Goal: Task Accomplishment & Management: Manage account settings

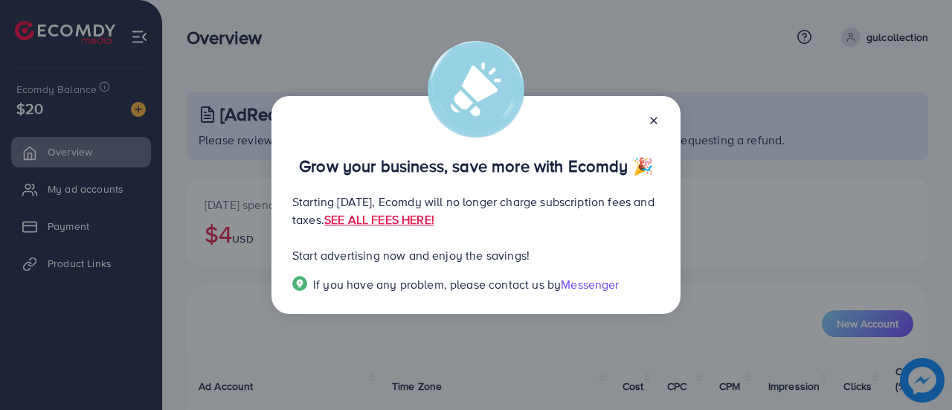
click at [658, 117] on icon at bounding box center [654, 121] width 12 height 12
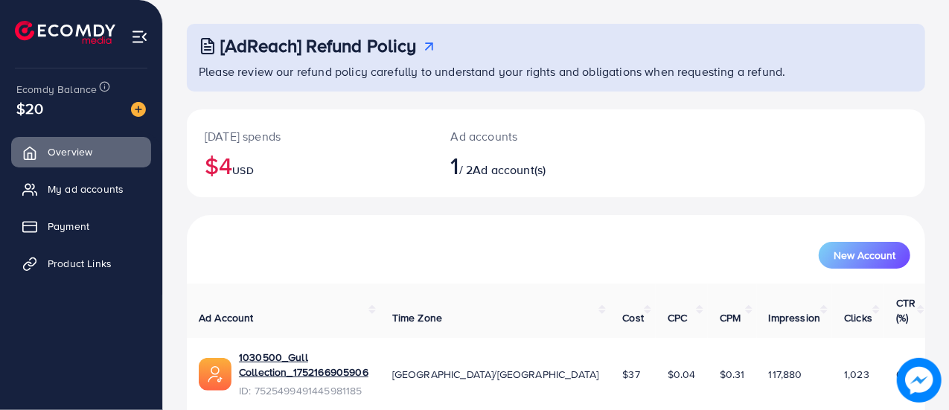
scroll to position [101, 0]
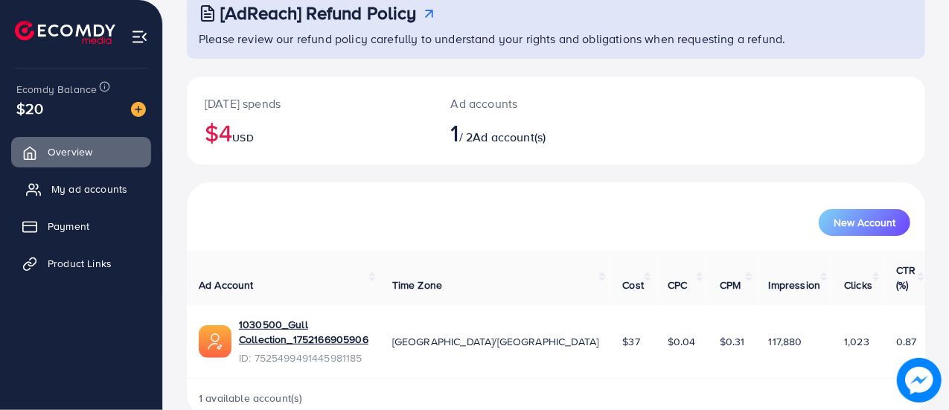
click at [105, 190] on span "My ad accounts" at bounding box center [89, 189] width 76 height 15
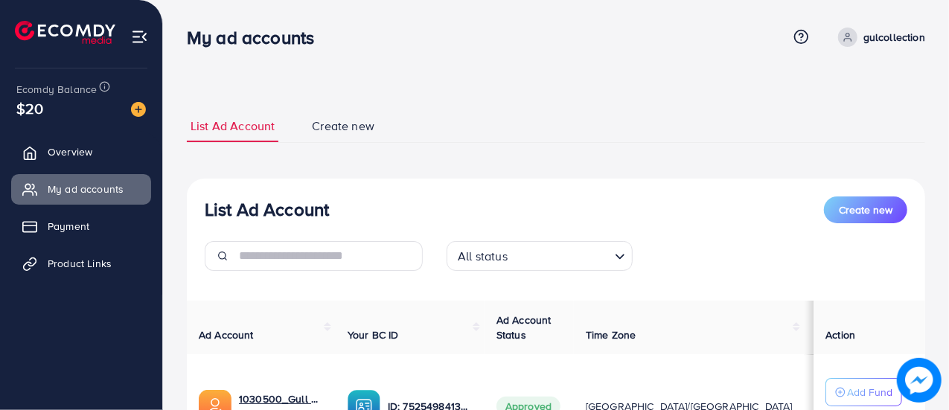
scroll to position [155, 0]
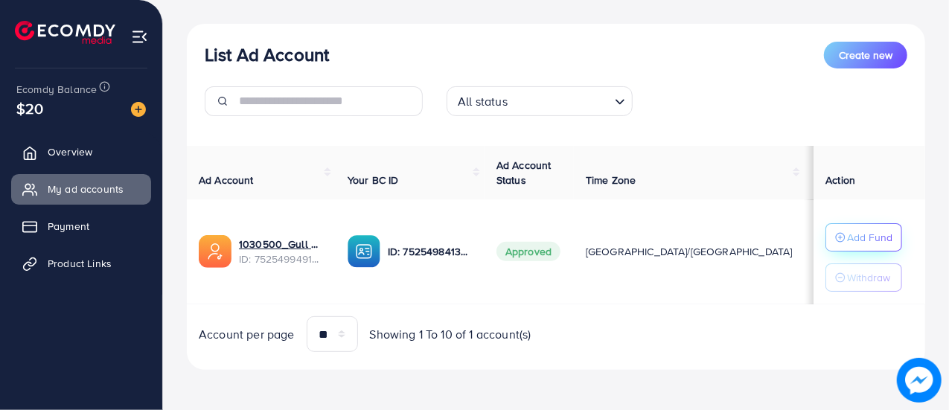
click at [852, 230] on p "Add Fund" at bounding box center [869, 237] width 45 height 18
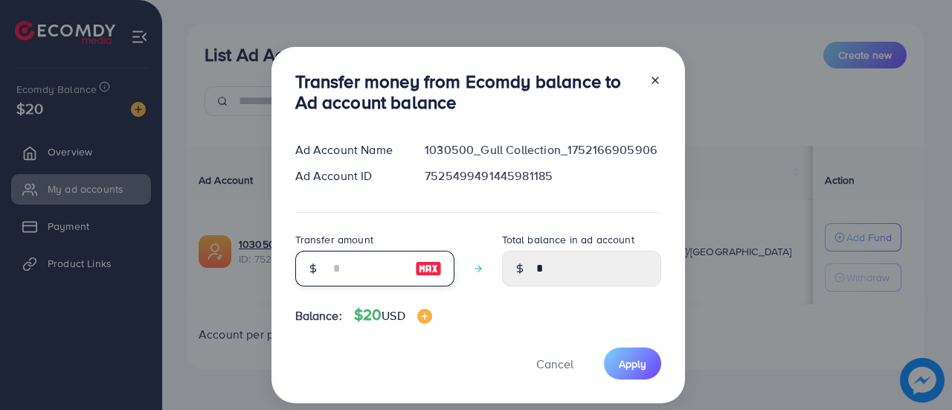
click at [356, 261] on input "number" at bounding box center [367, 269] width 74 height 36
type input "*"
type input "****"
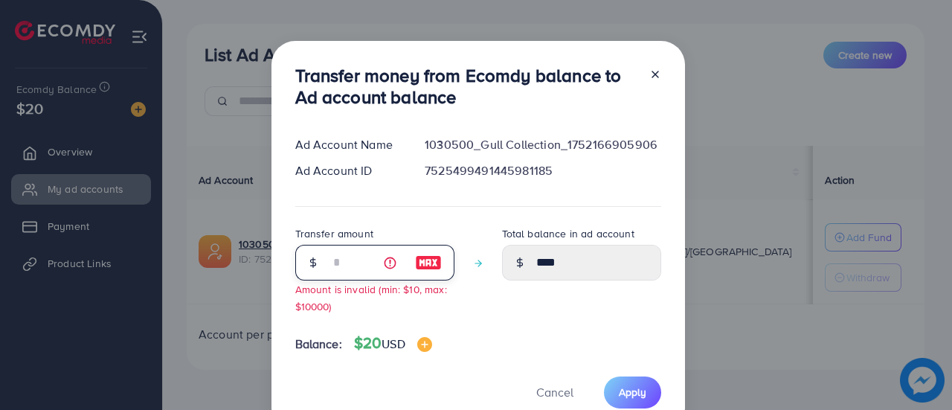
type input "****"
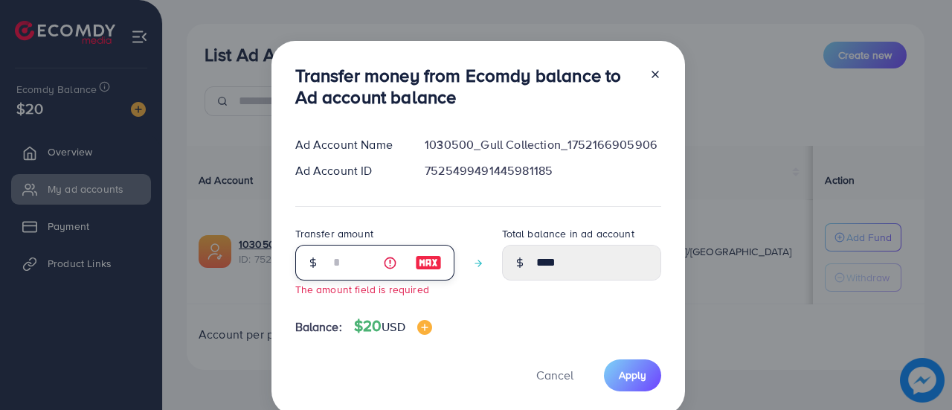
type input "*"
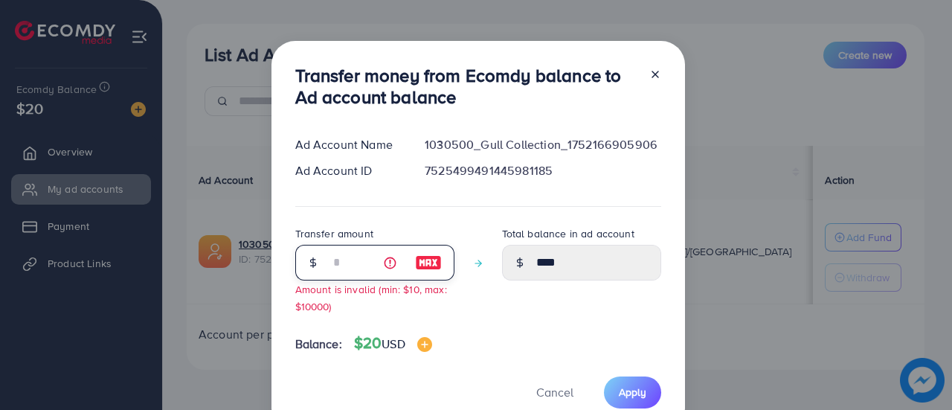
type input "****"
type input "**"
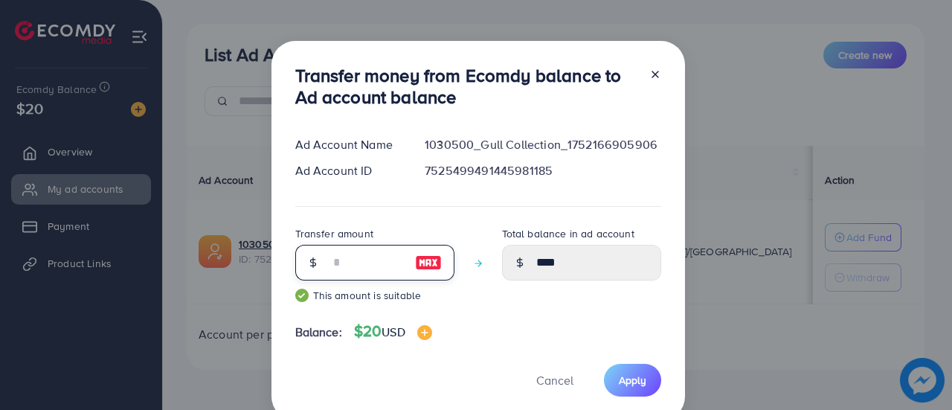
type input "*****"
type input "**"
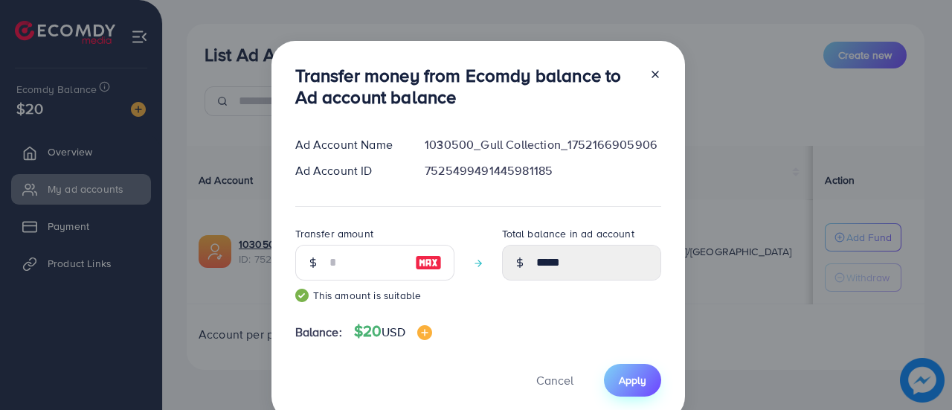
click at [621, 374] on span "Apply" at bounding box center [633, 380] width 28 height 15
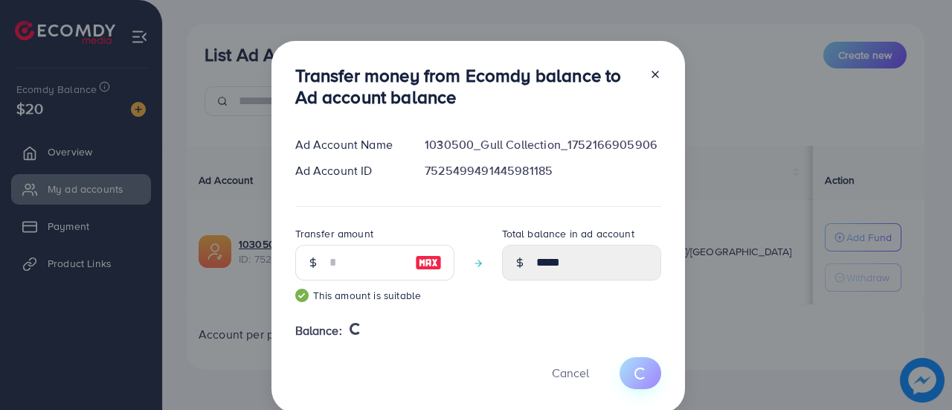
type input "*"
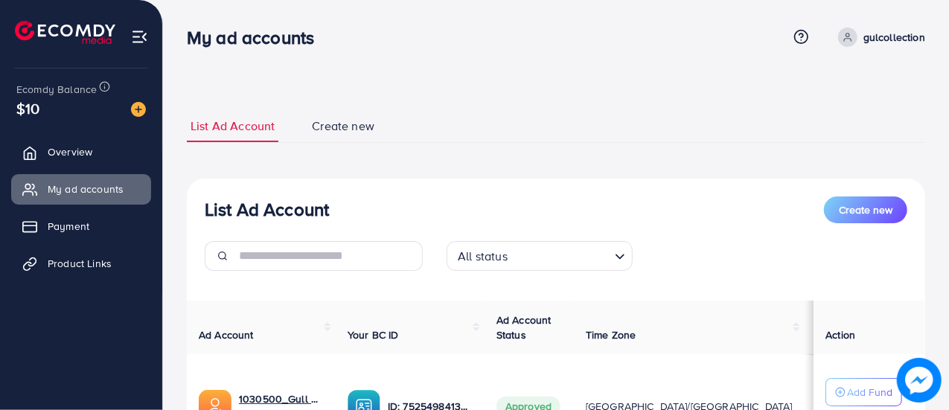
drag, startPoint x: 946, startPoint y: 282, endPoint x: 945, endPoint y: 311, distance: 29.0
click at [945, 311] on div "List Ad Account Create new List Ad Account Create new All status Loading... Ad …" at bounding box center [556, 283] width 786 height 566
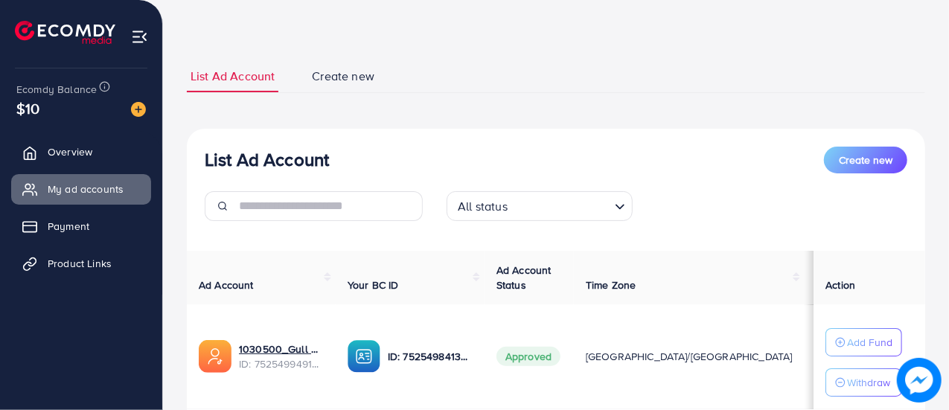
scroll to position [60, 0]
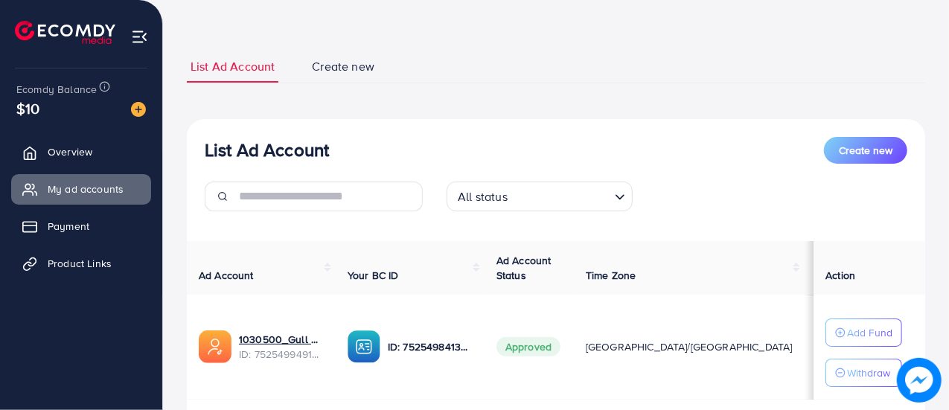
click at [735, 65] on ul "List Ad Account Create new" at bounding box center [556, 67] width 738 height 33
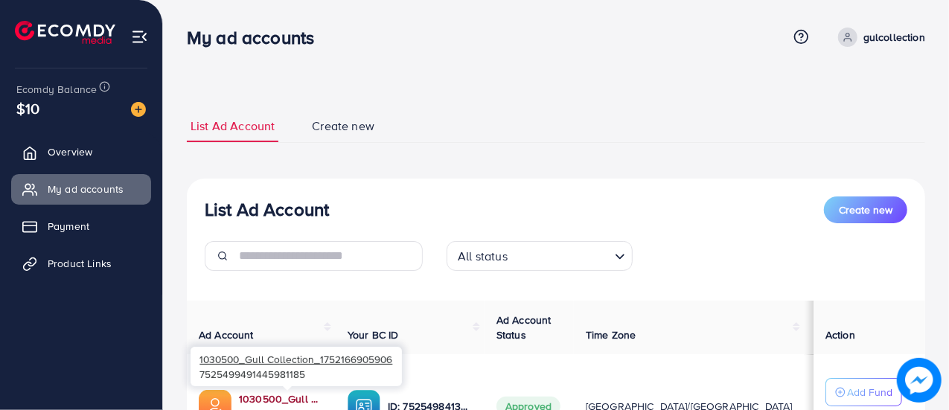
click at [261, 394] on link "1030500_Gull Collection_1752166905906" at bounding box center [281, 398] width 85 height 15
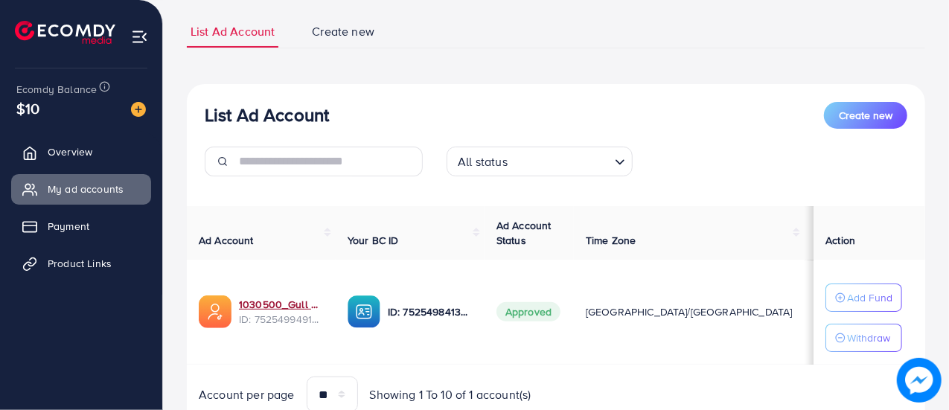
scroll to position [97, 0]
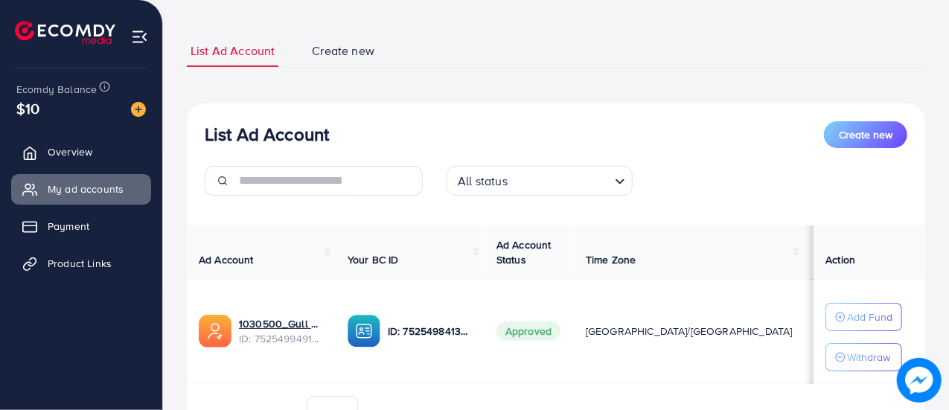
scroll to position [77, 0]
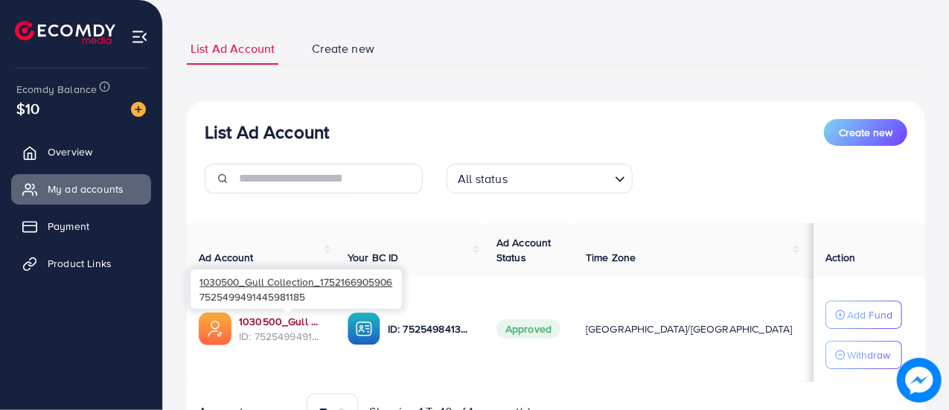
click at [265, 325] on link "1030500_Gull Collection_1752166905906" at bounding box center [281, 321] width 85 height 15
click at [276, 318] on link "1030500_Gull Collection_1752166905906" at bounding box center [281, 321] width 85 height 15
click at [254, 317] on link "1030500_Gull Collection_1752166905906" at bounding box center [281, 321] width 85 height 15
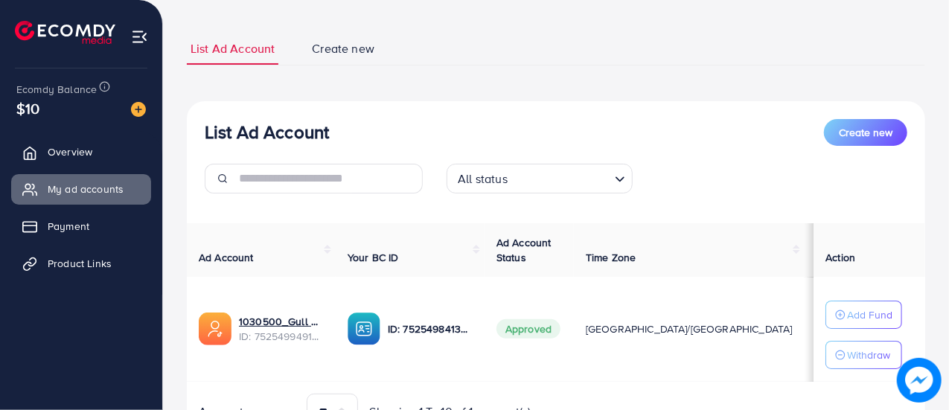
click at [136, 33] on img at bounding box center [139, 36] width 17 height 17
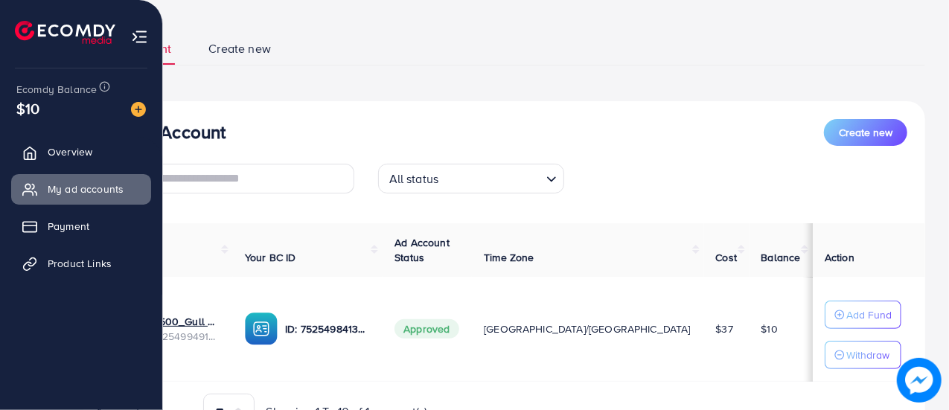
click at [30, 41] on img at bounding box center [65, 32] width 100 height 23
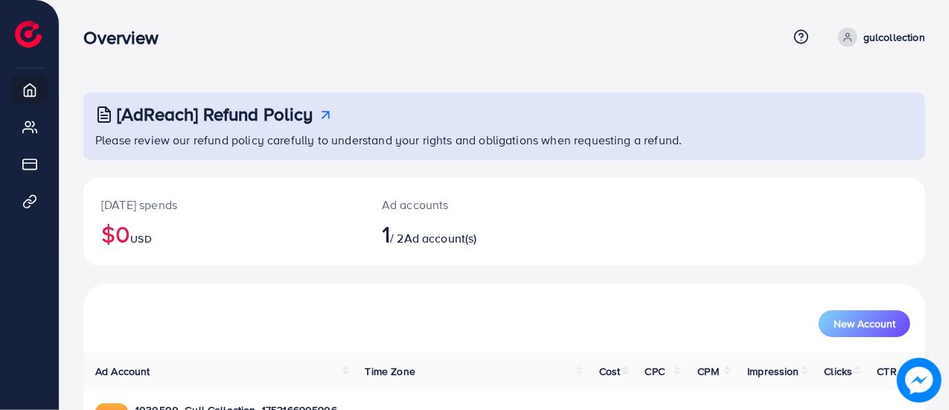
click at [848, 38] on icon at bounding box center [847, 37] width 10 height 10
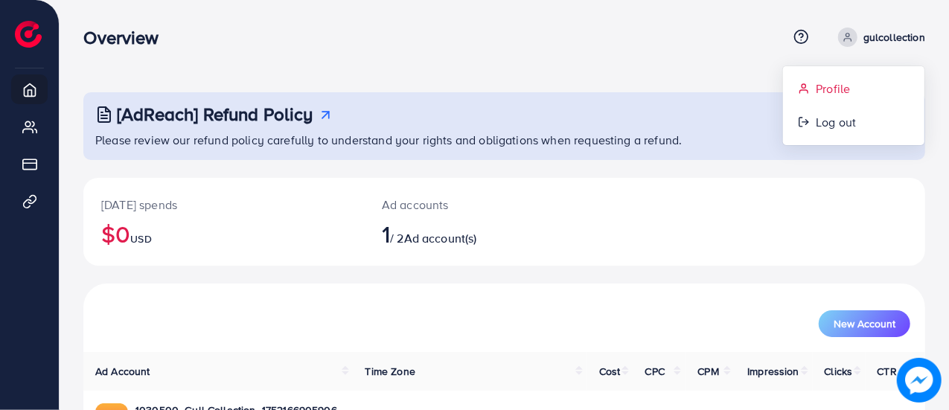
click at [847, 89] on span "Profile" at bounding box center [832, 89] width 34 height 18
select select "********"
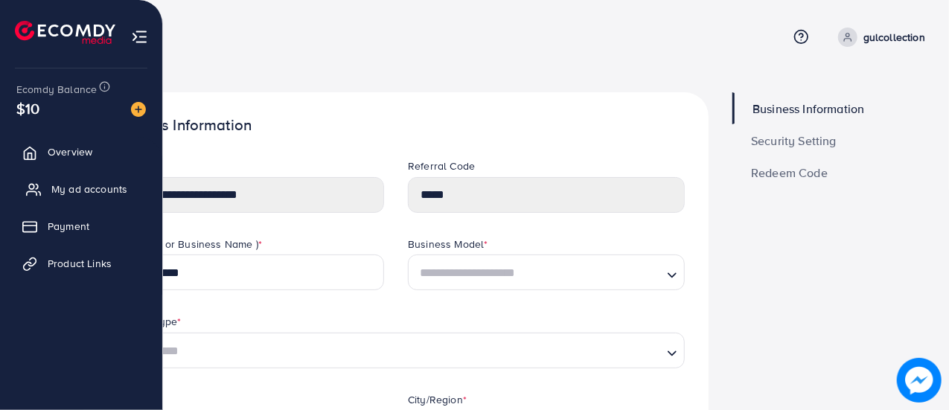
click at [83, 190] on span "My ad accounts" at bounding box center [89, 189] width 76 height 15
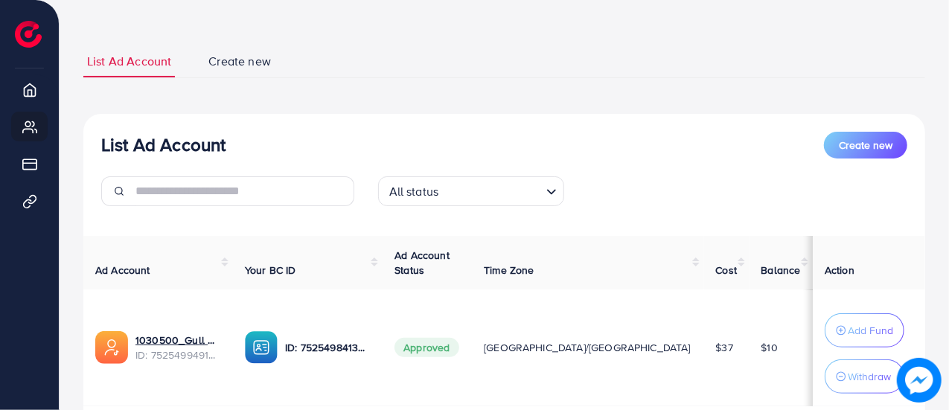
scroll to position [75, 0]
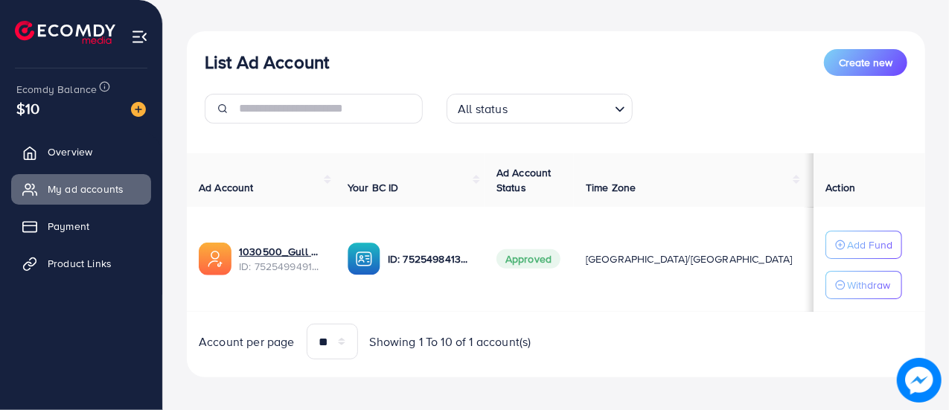
scroll to position [147, 0]
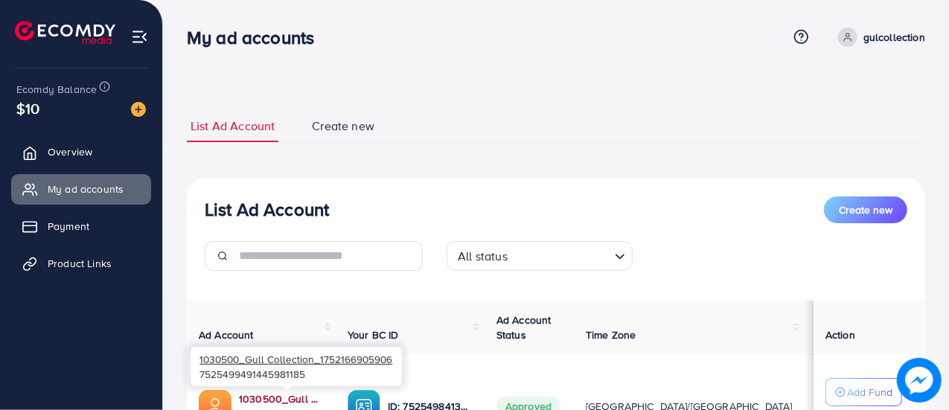
click at [289, 391] on link "1030500_Gull Collection_1752166905906" at bounding box center [281, 398] width 85 height 15
click at [295, 394] on link "1030500_Gull Collection_1752166905906" at bounding box center [281, 398] width 85 height 15
click at [307, 397] on link "1030500_Gull Collection_1752166905906" at bounding box center [281, 398] width 85 height 15
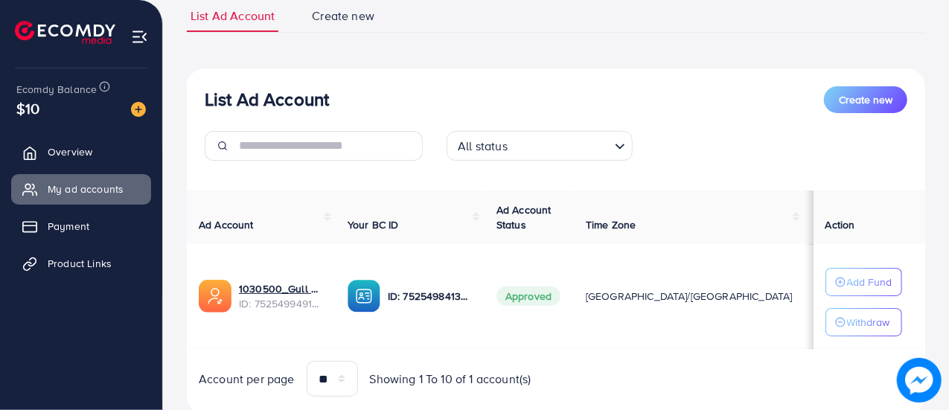
scroll to position [112, 0]
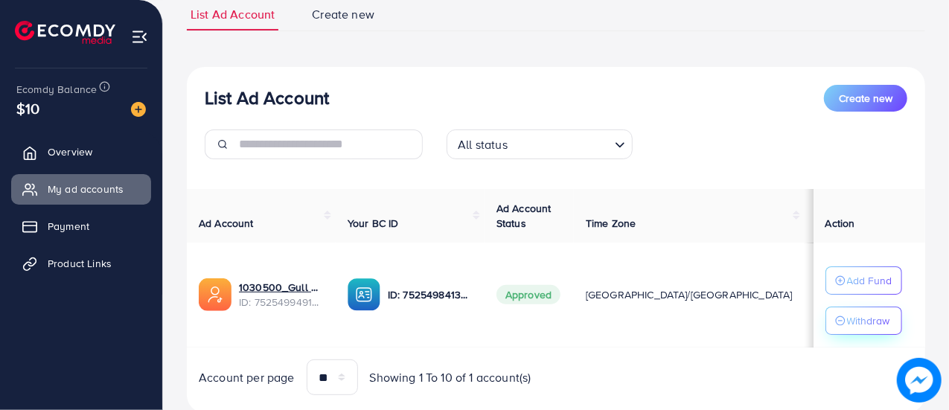
click at [861, 324] on p "Withdraw" at bounding box center [868, 321] width 43 height 18
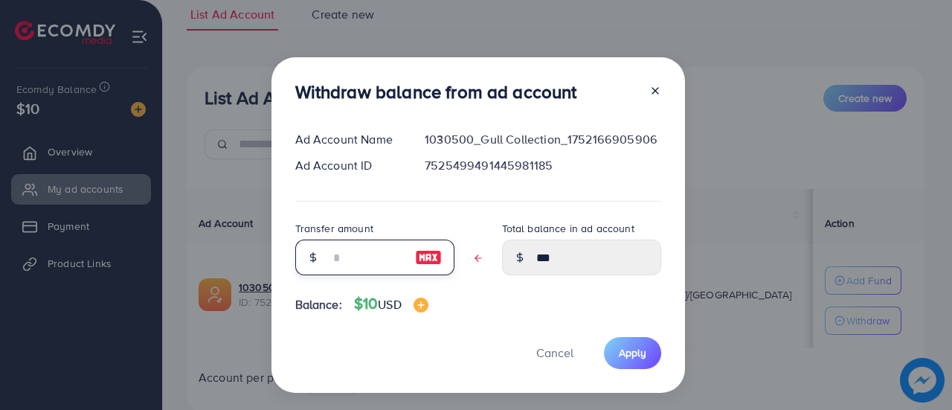
click at [342, 260] on input "text" at bounding box center [367, 258] width 74 height 36
type input "*"
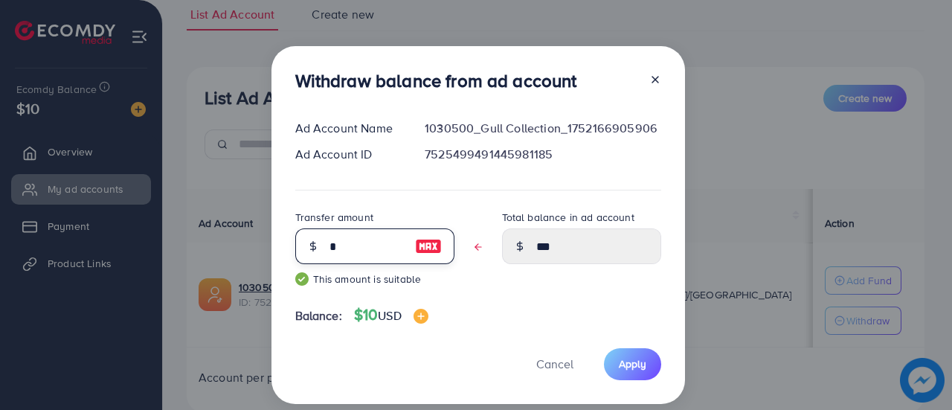
type input "****"
type input "*"
click at [619, 367] on span "Apply" at bounding box center [633, 363] width 28 height 15
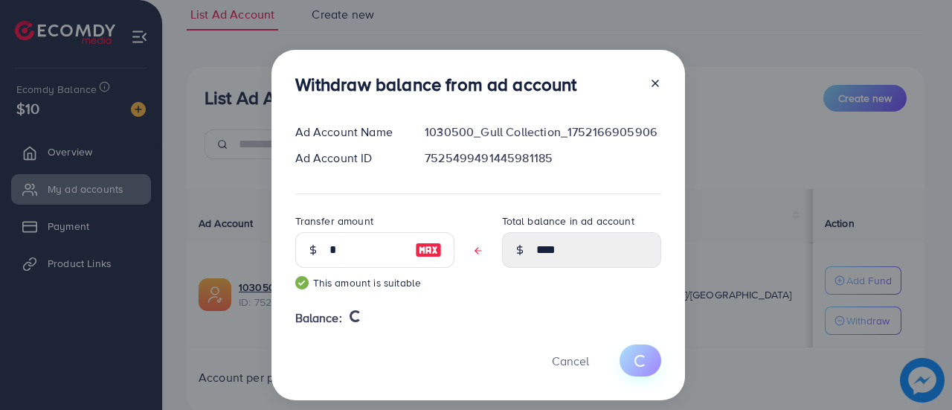
type input "***"
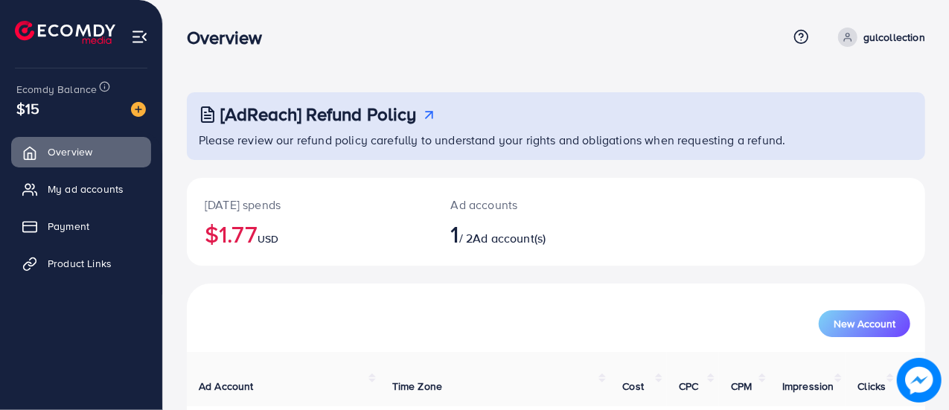
drag, startPoint x: 948, startPoint y: 173, endPoint x: 940, endPoint y: 227, distance: 54.1
click at [940, 227] on div "[AdReach] Refund Policy Please review our refund policy carefully to understand…" at bounding box center [556, 271] width 786 height 542
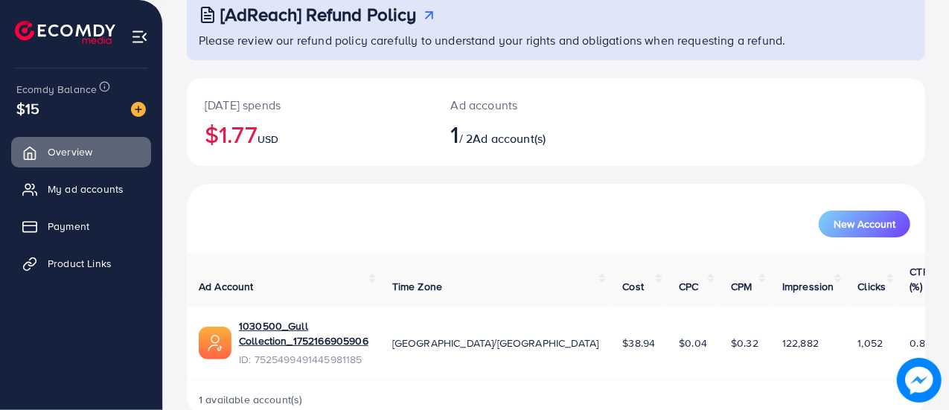
scroll to position [101, 0]
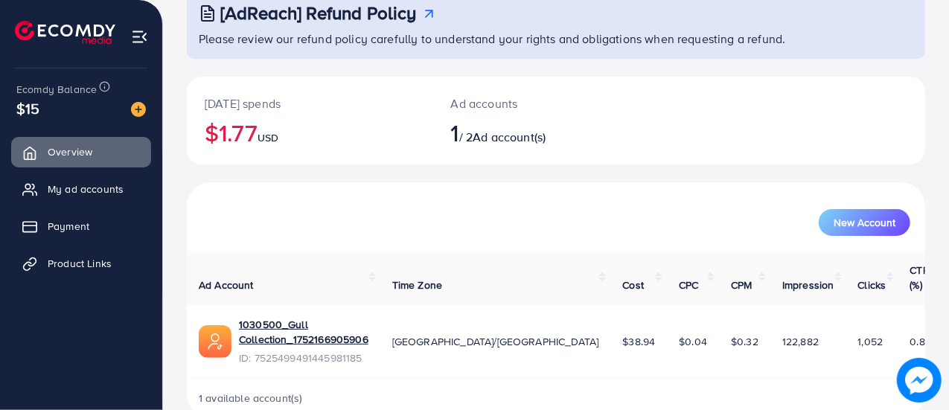
click at [918, 266] on th "CTR (%)" at bounding box center [920, 278] width 45 height 54
click at [71, 195] on span "My ad accounts" at bounding box center [89, 189] width 76 height 15
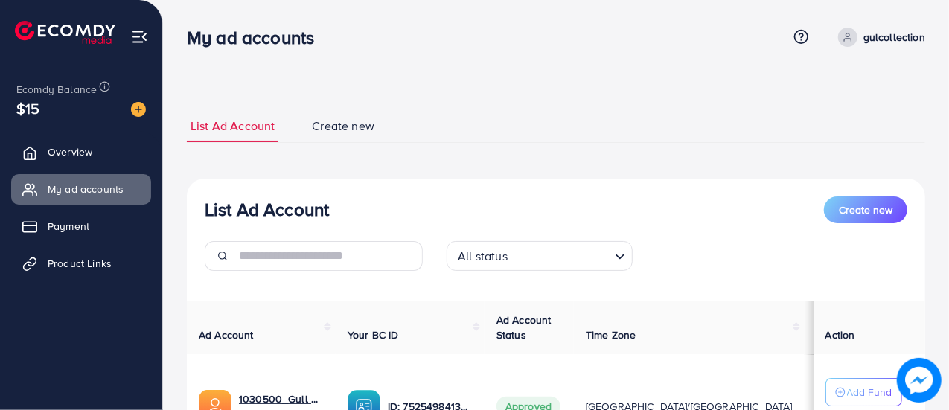
drag, startPoint x: 948, startPoint y: 151, endPoint x: 952, endPoint y: 203, distance: 52.2
click at [948, 203] on html "My ad accounts Help Center Contact Support Term and policy About Us gulcollecti…" at bounding box center [474, 205] width 949 height 410
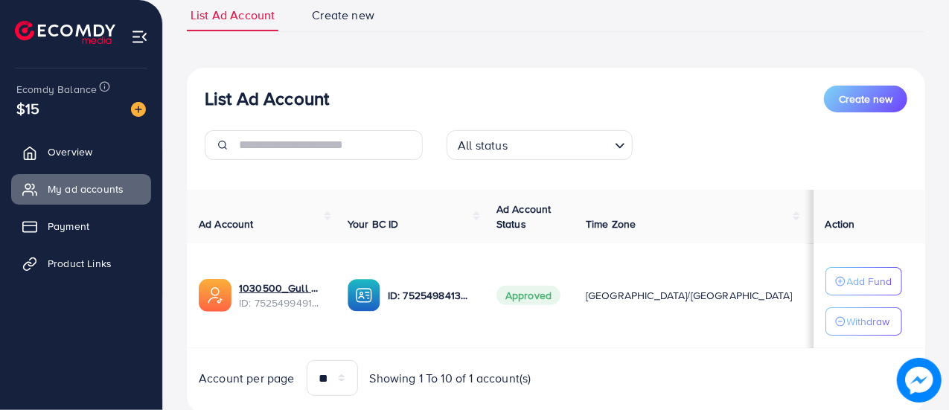
scroll to position [115, 0]
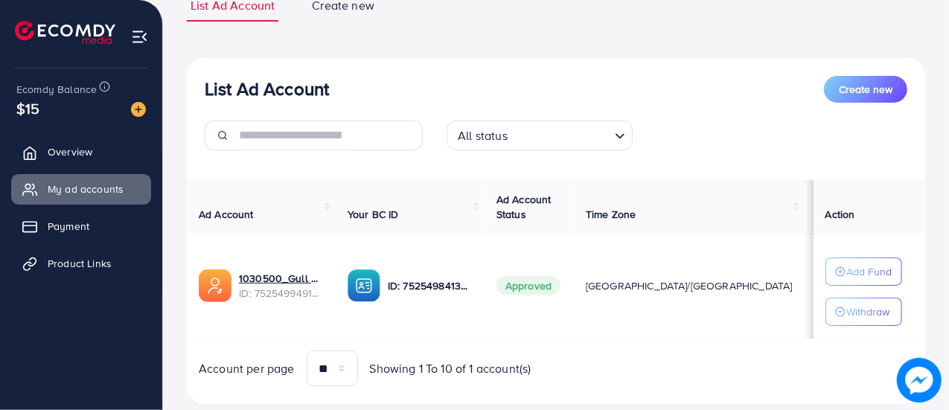
scroll to position [121, 0]
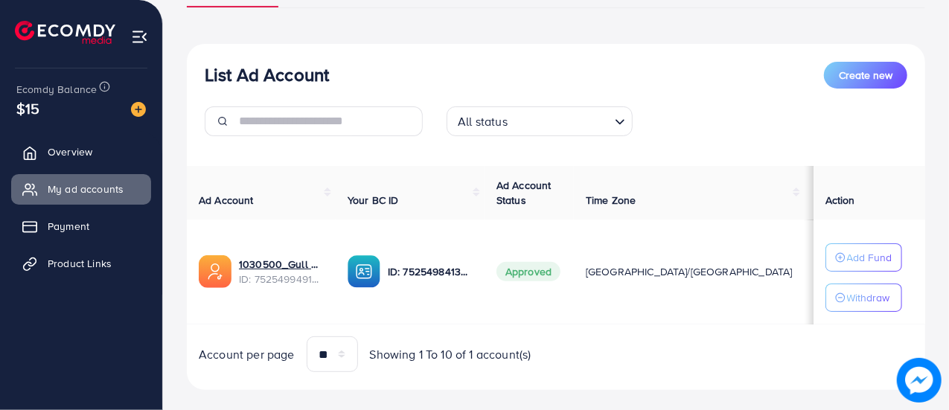
scroll to position [136, 0]
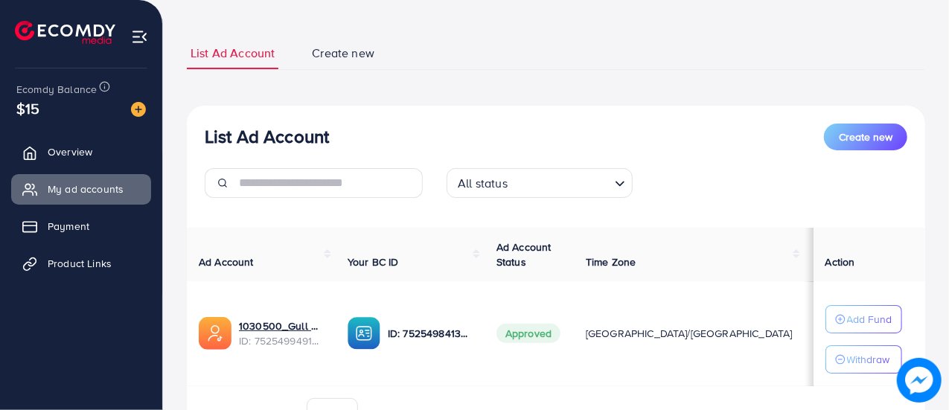
scroll to position [78, 0]
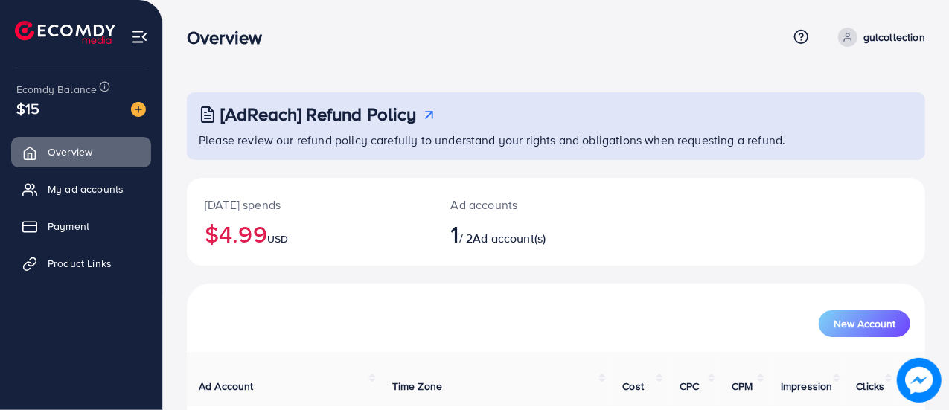
click at [31, 105] on span "$15" at bounding box center [27, 108] width 23 height 22
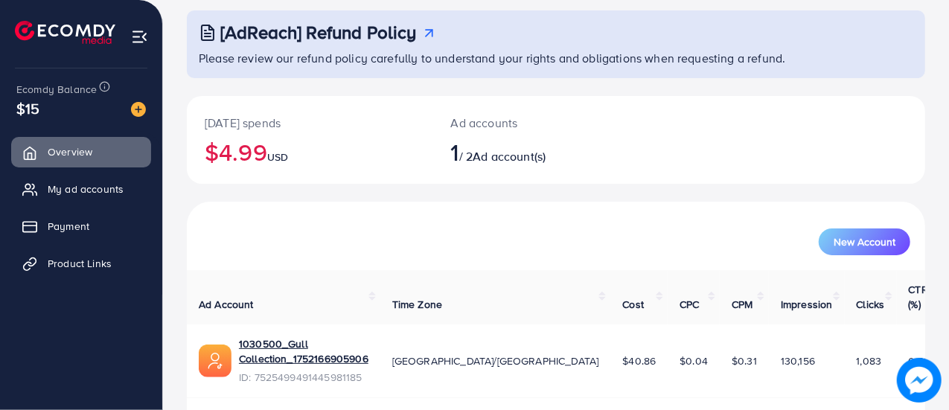
scroll to position [101, 0]
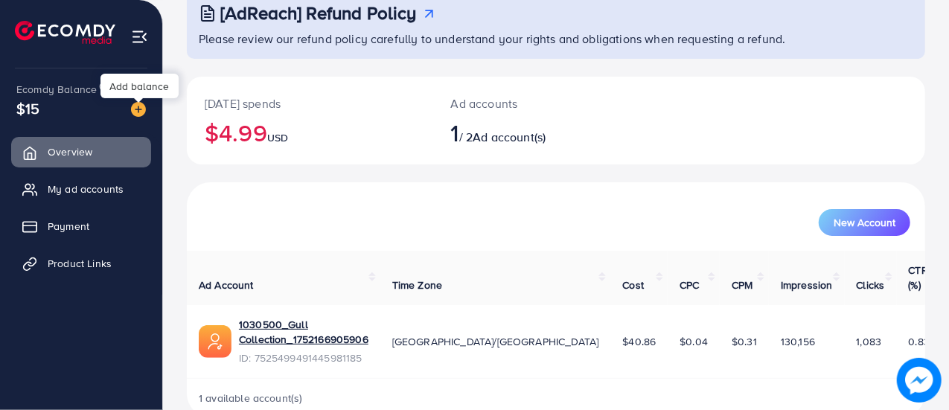
click at [132, 112] on img at bounding box center [138, 109] width 15 height 15
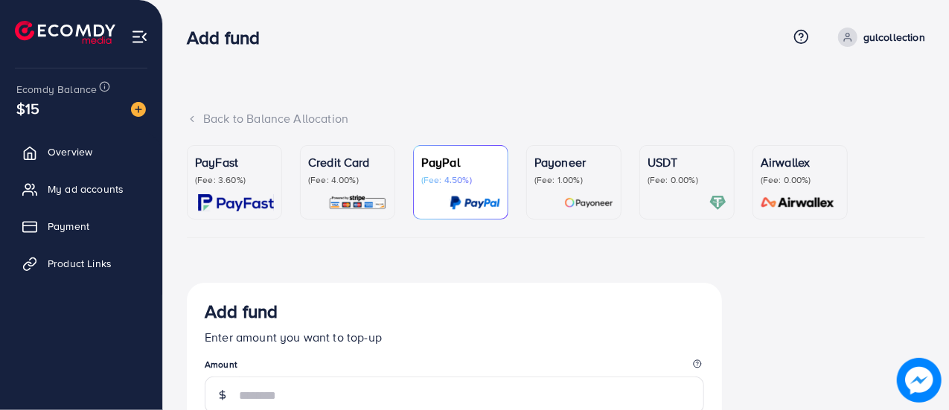
click at [63, 87] on span "Ecomdy Balance" at bounding box center [56, 89] width 80 height 15
click at [135, 39] on img at bounding box center [139, 36] width 17 height 17
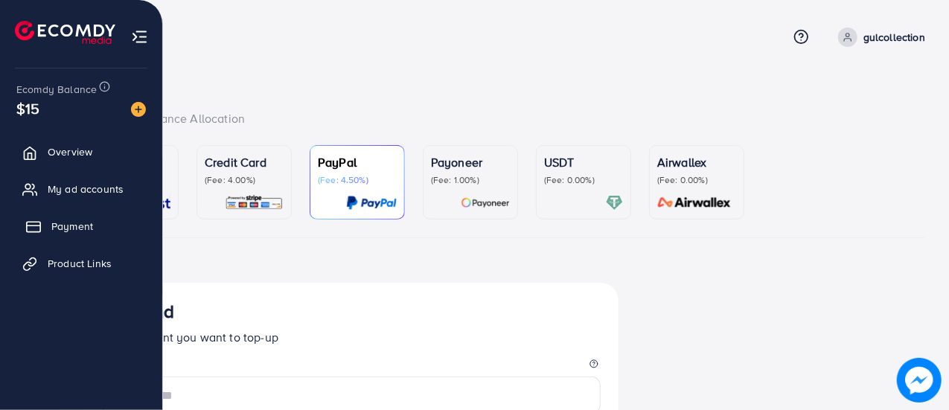
click at [67, 226] on span "Payment" at bounding box center [72, 226] width 42 height 15
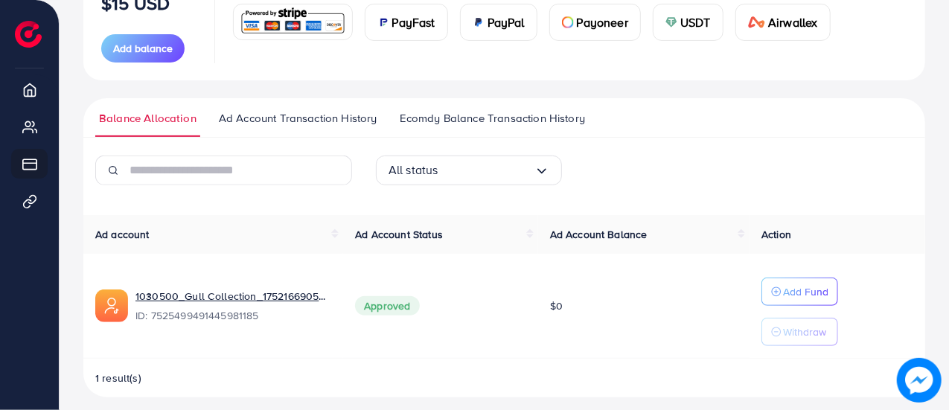
scroll to position [231, 0]
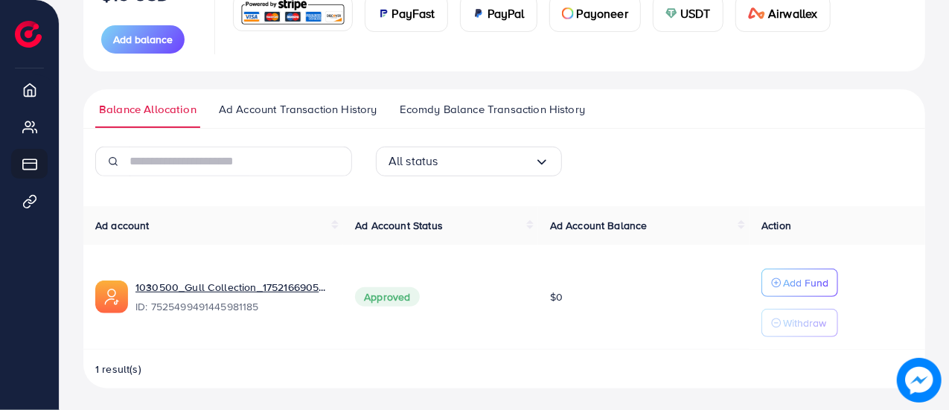
click at [511, 108] on span "Ecomdy Balance Transaction History" at bounding box center [492, 109] width 185 height 16
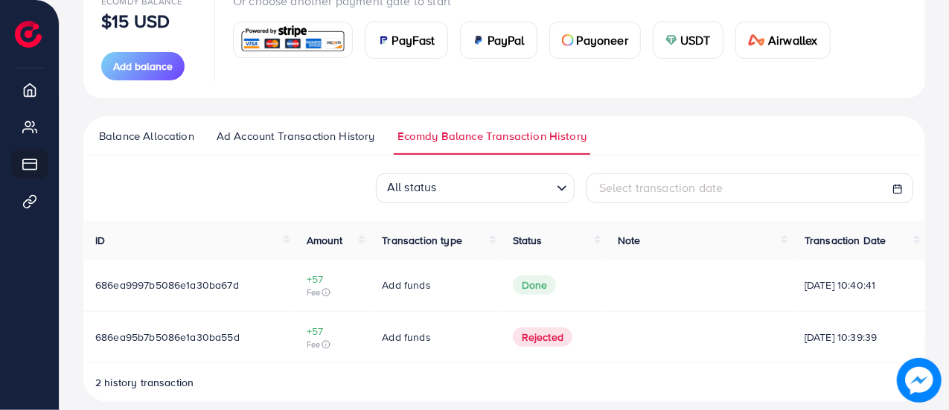
scroll to position [219, 0]
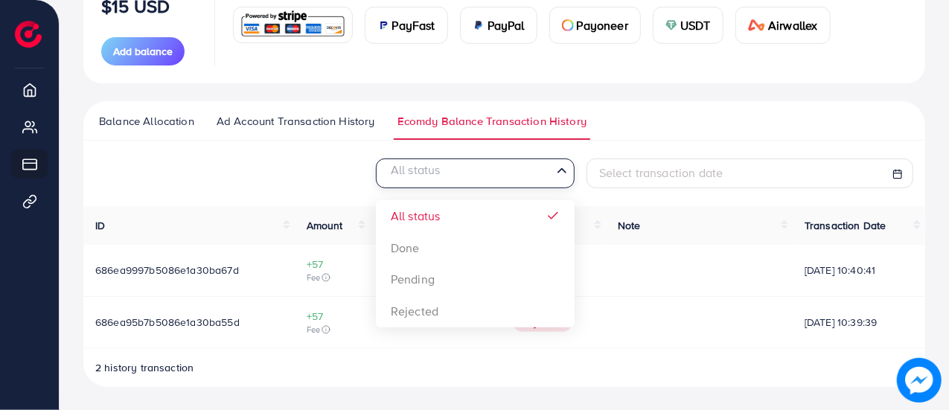
click at [559, 172] on icon "Search for option" at bounding box center [561, 170] width 15 height 15
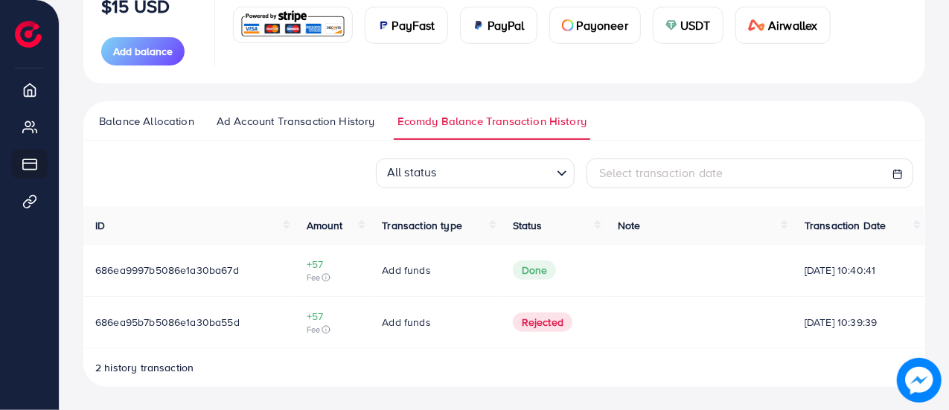
click at [251, 173] on div "All status Loading... All status Done Pending Rejected Select transaction date" at bounding box center [503, 173] width 841 height 30
click at [327, 228] on span "Amount" at bounding box center [325, 225] width 36 height 15
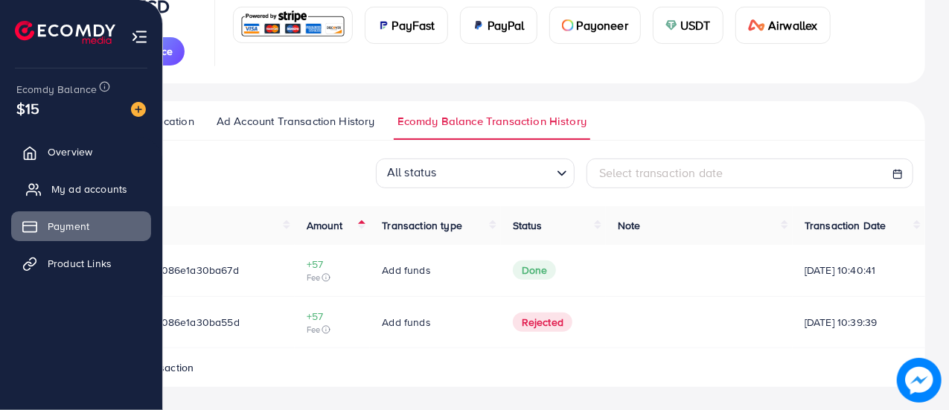
click at [80, 187] on span "My ad accounts" at bounding box center [89, 189] width 76 height 15
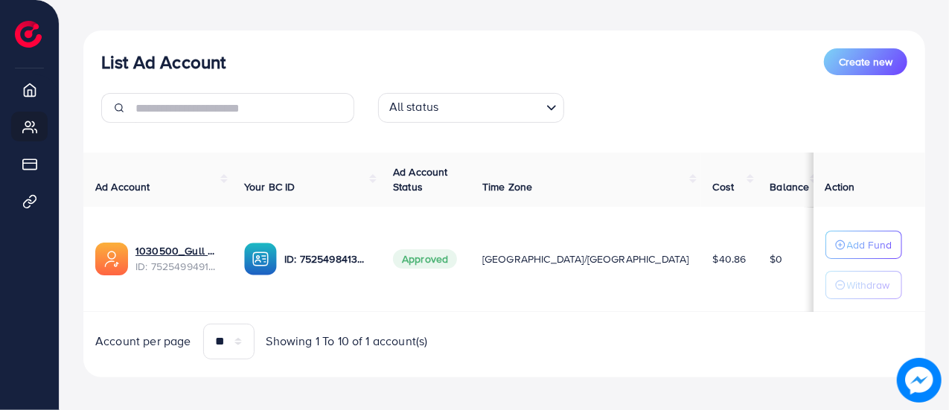
scroll to position [162, 0]
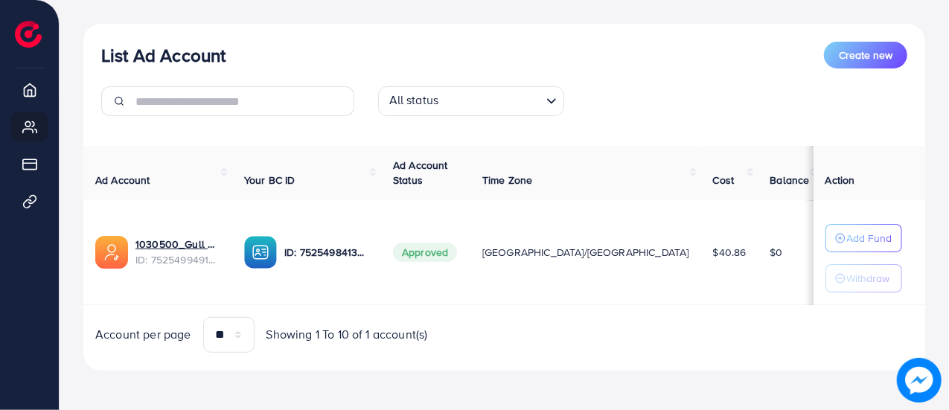
click at [918, 375] on img at bounding box center [918, 380] width 45 height 45
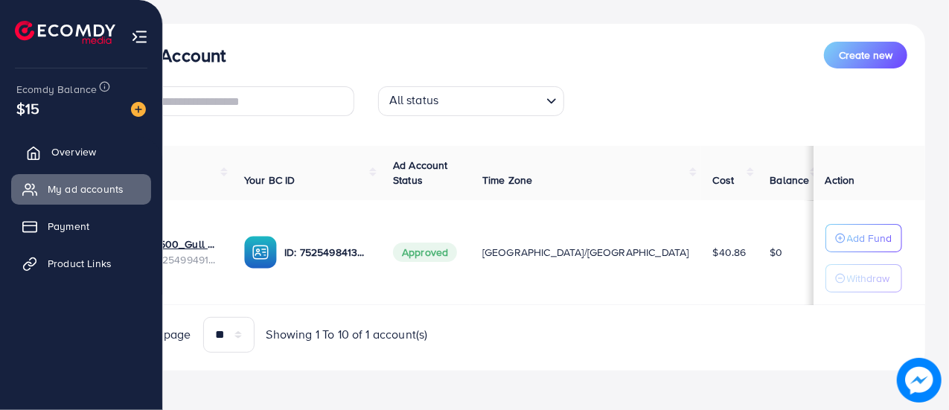
click at [68, 141] on link "Overview" at bounding box center [81, 152] width 140 height 30
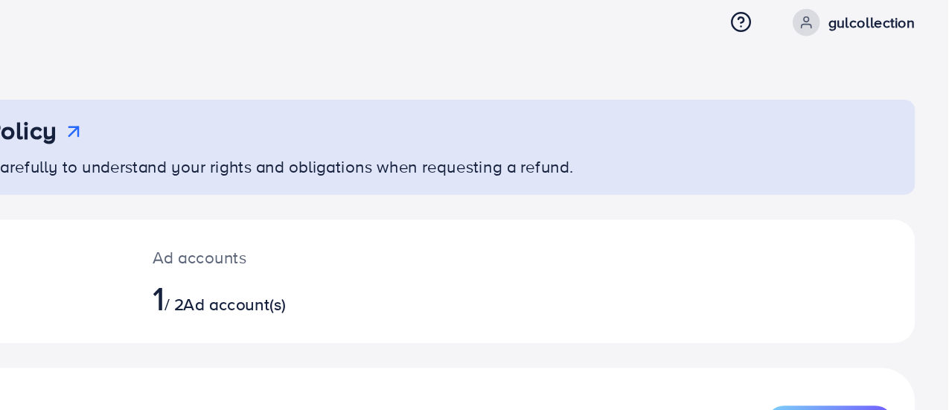
click at [928, 72] on div "[AdReach] Refund Policy Please review our refund policy carefully to understand…" at bounding box center [504, 256] width 889 height 512
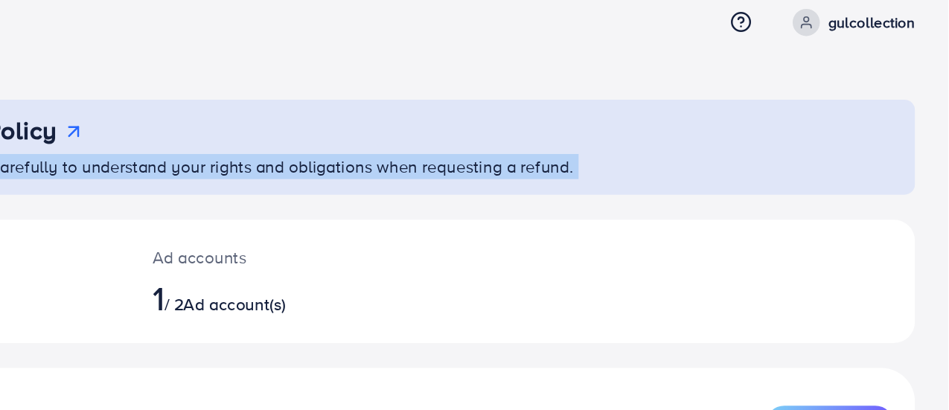
click at [928, 72] on div "[AdReach] Refund Policy Please review our refund policy carefully to understand…" at bounding box center [504, 256] width 889 height 512
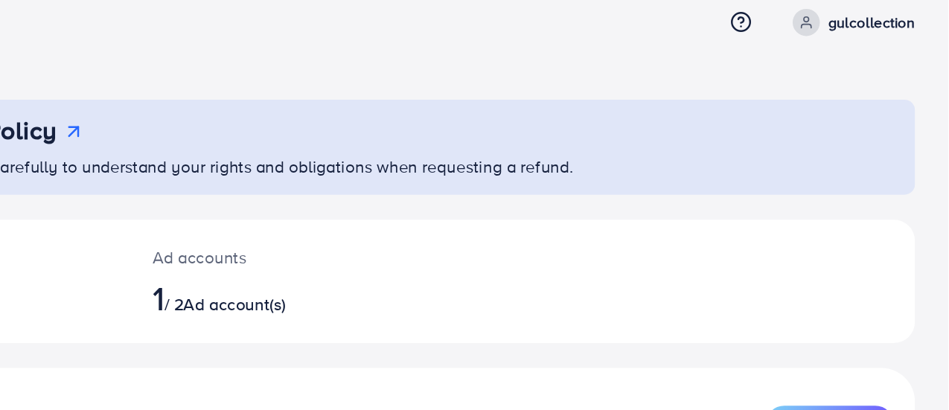
click at [792, 280] on div "Today's spends $4.99 USD Ad accounts 1 / 2 Ad account(s)" at bounding box center [503, 231] width 841 height 106
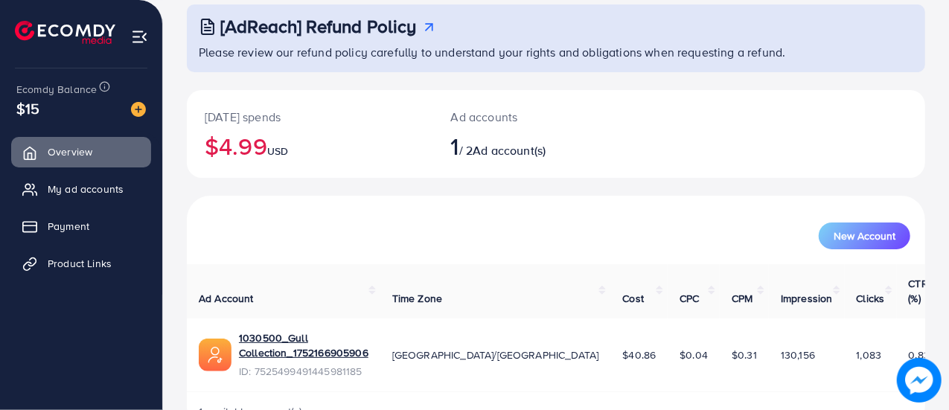
scroll to position [101, 0]
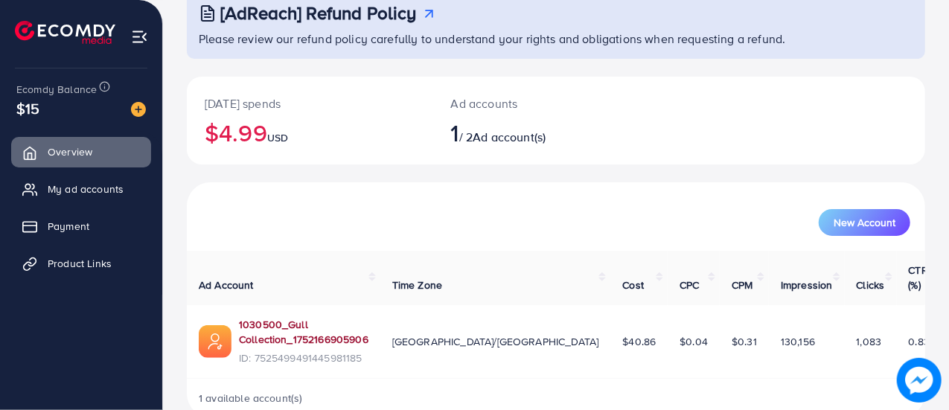
click at [329, 317] on link "1030500_Gull Collection_1752166905906" at bounding box center [303, 332] width 129 height 31
